Goal: Information Seeking & Learning: Learn about a topic

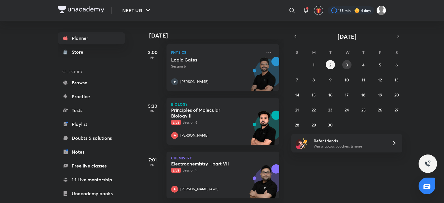
click at [345, 64] on button "3" at bounding box center [346, 64] width 9 height 9
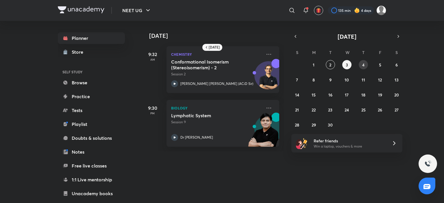
click at [365, 63] on button "4" at bounding box center [363, 64] width 9 height 9
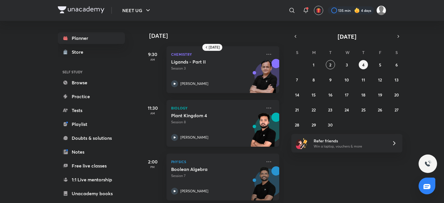
scroll to position [29, 0]
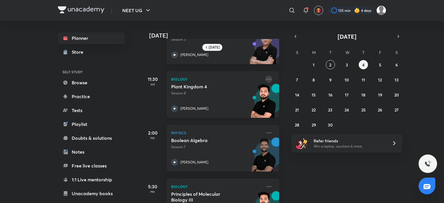
click at [265, 79] on icon at bounding box center [268, 79] width 7 height 7
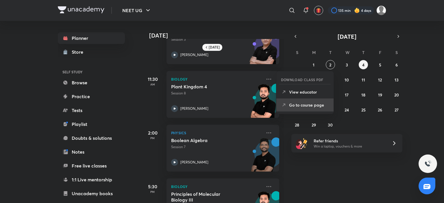
click at [301, 105] on p "Go to course page" at bounding box center [309, 105] width 40 height 6
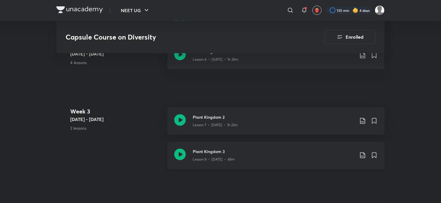
scroll to position [551, 0]
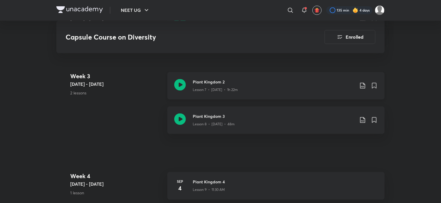
click at [215, 88] on p "Lesson 7 • [DATE] • 1h 22m" at bounding box center [215, 90] width 45 height 5
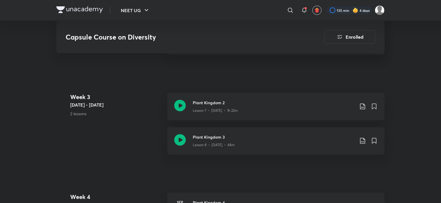
scroll to position [580, 0]
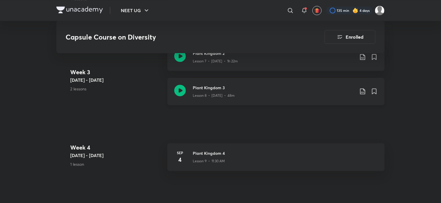
click at [219, 95] on p "Lesson 8 • [DATE] • 48m" at bounding box center [214, 95] width 42 height 5
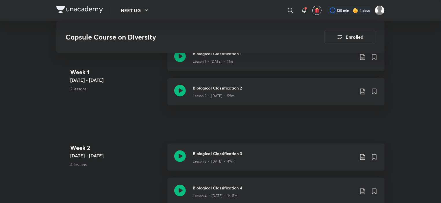
scroll to position [318, 0]
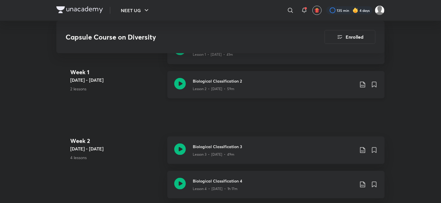
click at [226, 81] on h3 "Biological Classification 2" at bounding box center [274, 81] width 162 height 6
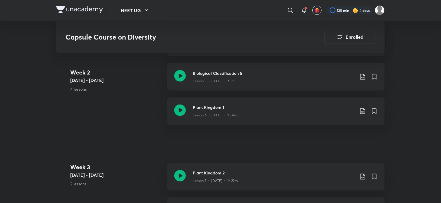
scroll to position [471, 0]
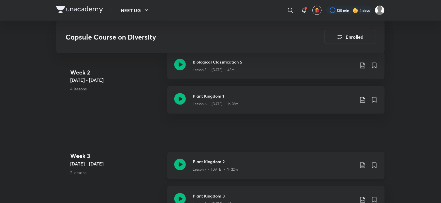
click at [222, 165] on div "Lesson 7 • [DATE] • 1h 22m" at bounding box center [274, 169] width 162 height 8
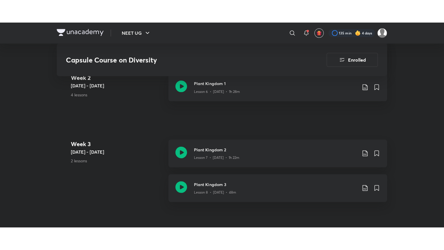
scroll to position [549, 0]
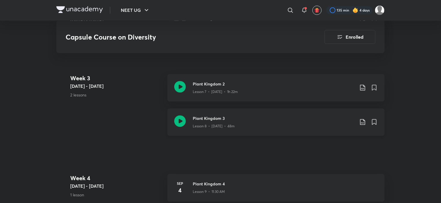
click at [217, 126] on p "Lesson 8 • [DATE] • 48m" at bounding box center [214, 126] width 42 height 5
